Goal: Task Accomplishment & Management: Complete application form

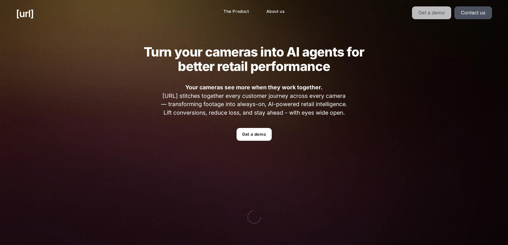
click at [423, 14] on link "Get a demo" at bounding box center [431, 12] width 39 height 13
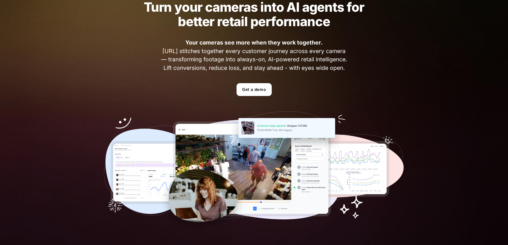
scroll to position [53, 0]
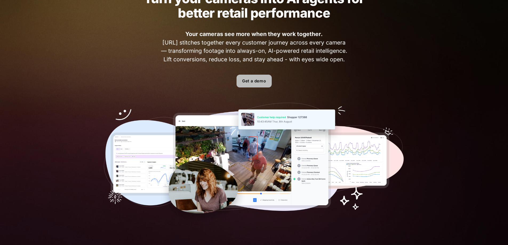
click at [261, 82] on link "Get a demo" at bounding box center [253, 81] width 35 height 13
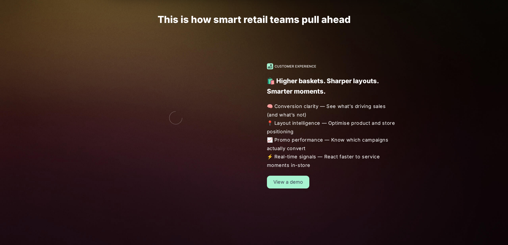
scroll to position [453, 0]
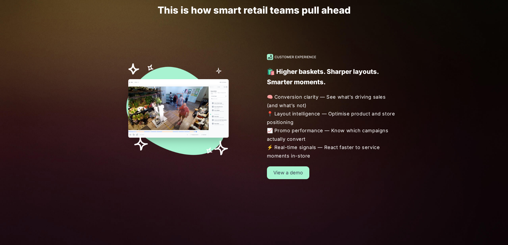
click at [286, 174] on link "View a demo" at bounding box center [288, 172] width 42 height 13
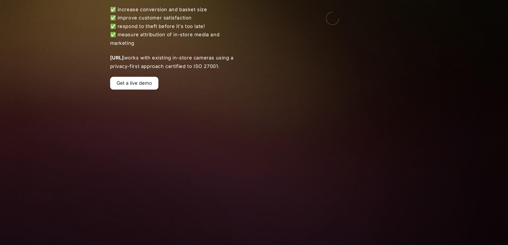
scroll to position [107, 0]
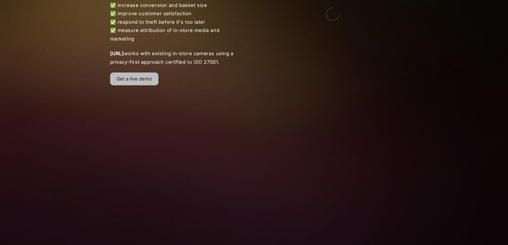
click at [130, 81] on link "Get a live demo" at bounding box center [134, 78] width 48 height 13
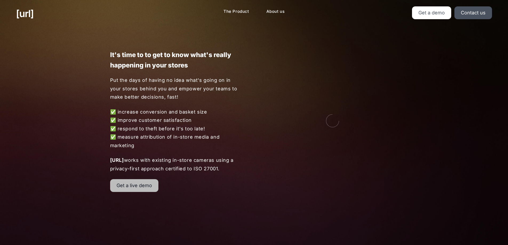
click at [151, 187] on link "Get a live demo" at bounding box center [134, 185] width 48 height 13
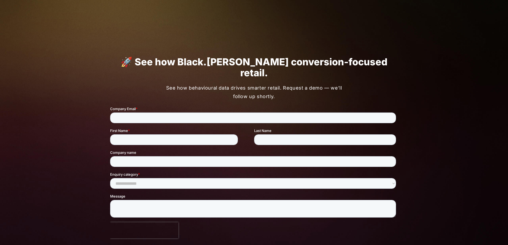
scroll to position [408, 0]
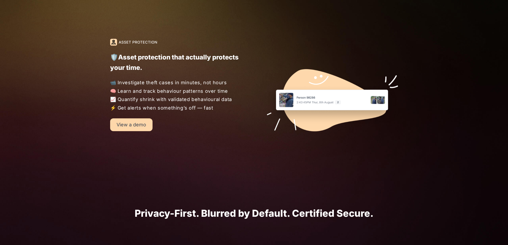
scroll to position [719, 0]
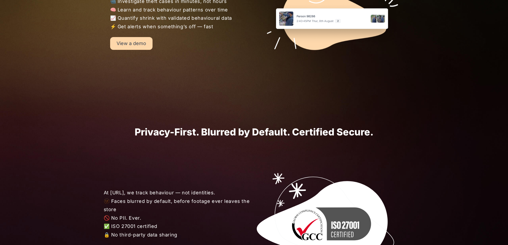
click at [388, 77] on div "🛡️Asset protection that actually protects your time. 📹 Investigate theft cases …" at bounding box center [254, 8] width 320 height 147
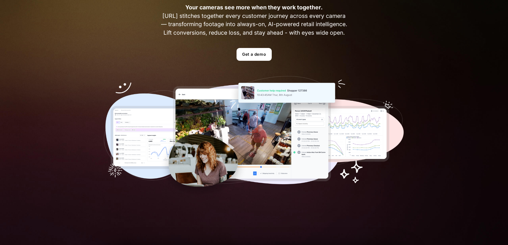
scroll to position [0, 0]
